Goal: Task Accomplishment & Management: Manage account settings

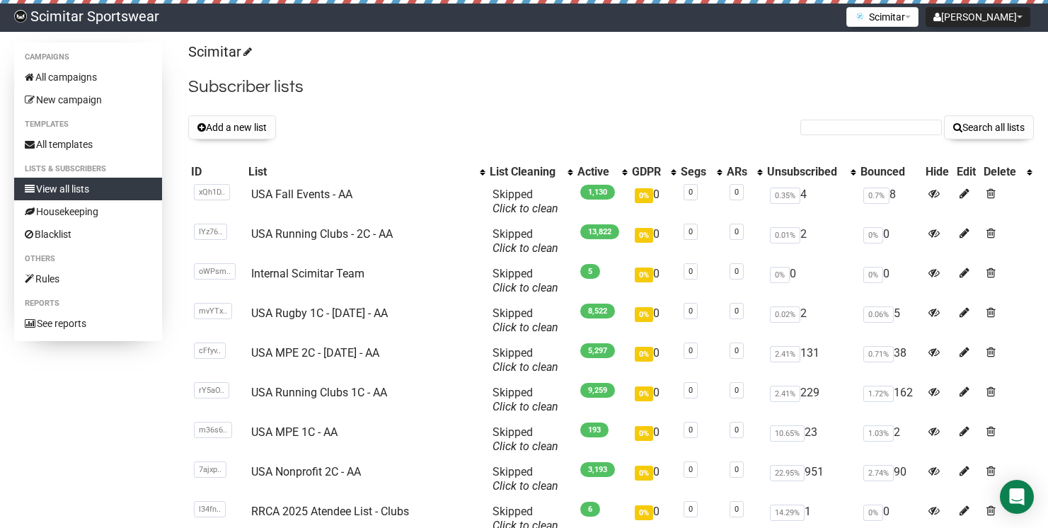
click at [232, 110] on div "Scimitar Subscriber lists Add a new list Search all lists List name Single Opt-…" at bounding box center [611, 338] width 846 height 592
click at [232, 113] on div "Scimitar Subscriber lists Add a new list Search all lists List name Single Opt-…" at bounding box center [611, 338] width 846 height 592
click at [249, 127] on button "Add a new list" at bounding box center [232, 127] width 88 height 24
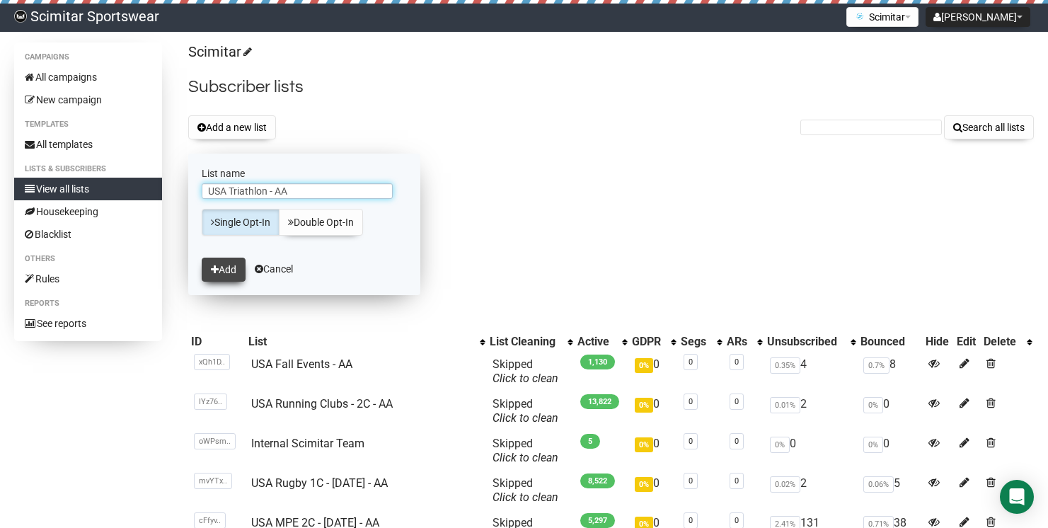
type input "USA Triathlon - AA"
click at [234, 260] on button "Add" at bounding box center [224, 270] width 44 height 24
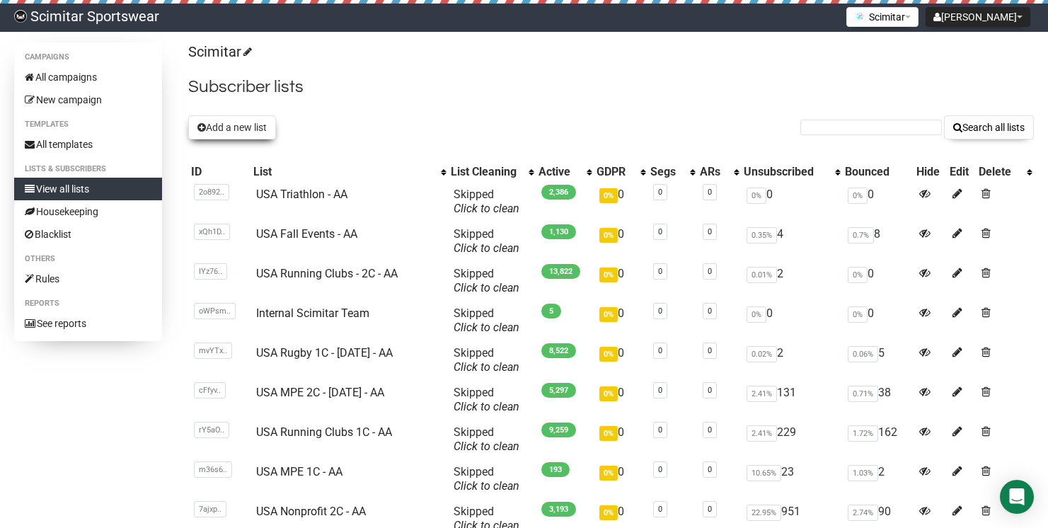
click at [255, 134] on button "Add a new list" at bounding box center [232, 127] width 88 height 24
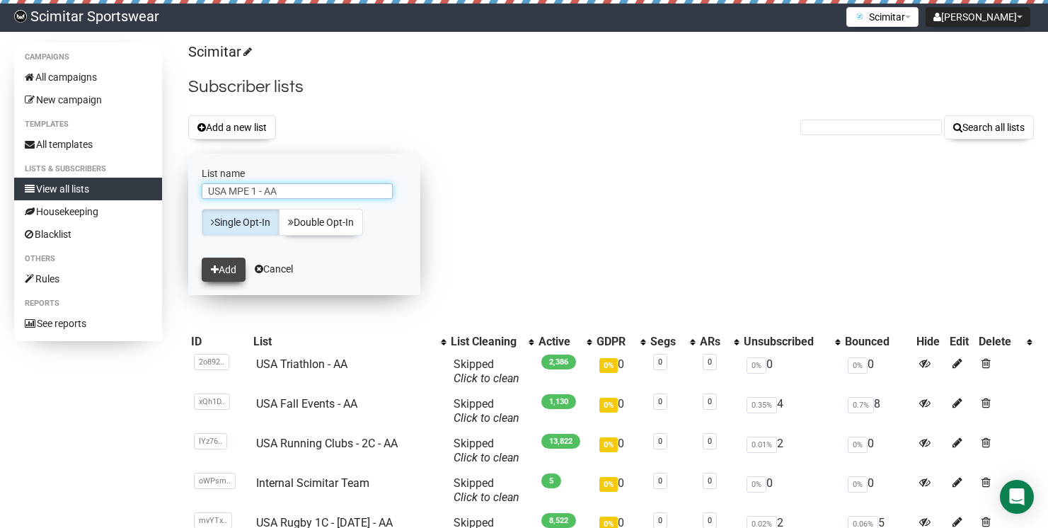
type input "USA MPE 1 - AA"
click at [209, 265] on button "Add" at bounding box center [224, 270] width 44 height 24
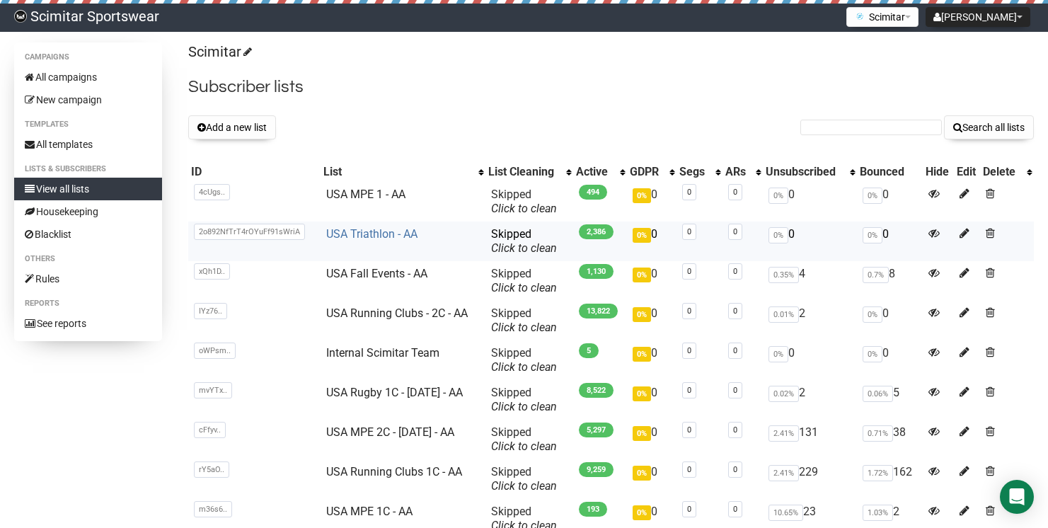
click at [357, 234] on link "USA Triathlon - AA" at bounding box center [371, 233] width 91 height 13
